Goal: Task Accomplishment & Management: Complete application form

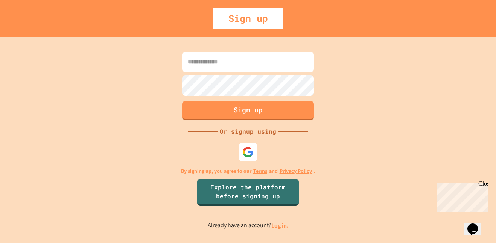
click at [267, 70] on input at bounding box center [248, 62] width 132 height 20
click at [245, 151] on img at bounding box center [248, 152] width 12 height 12
